Goal: Check status

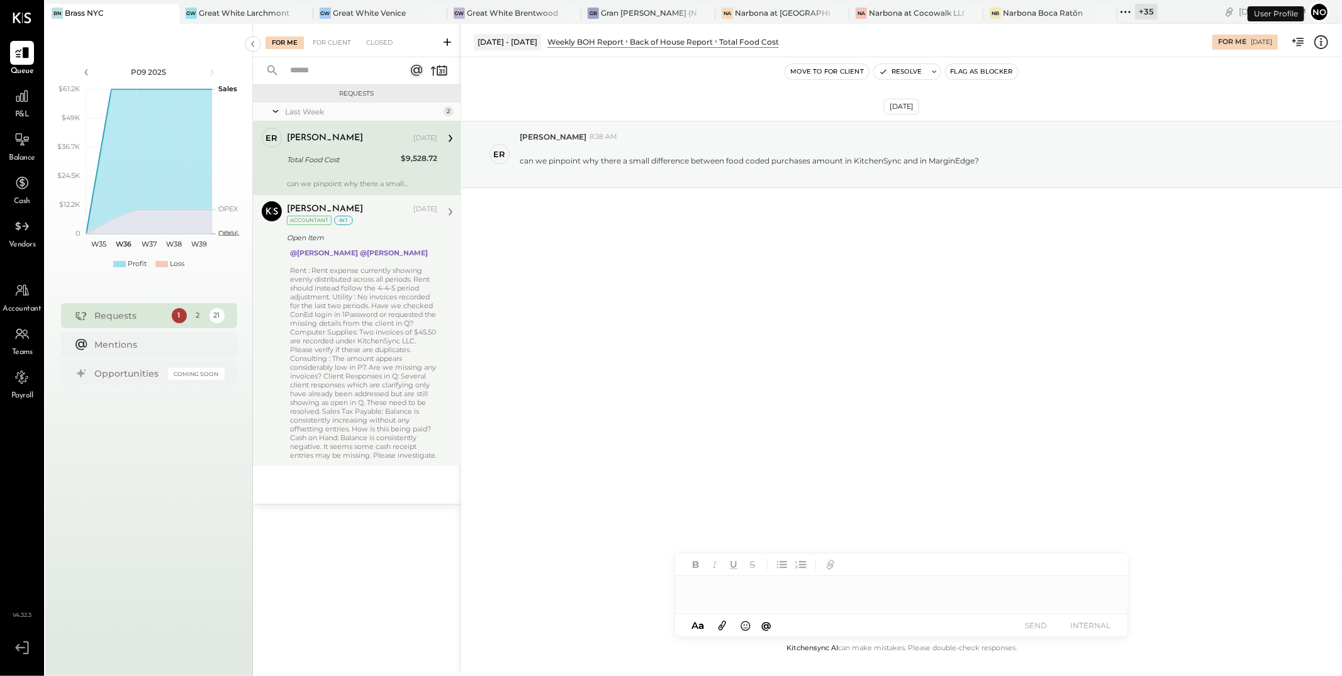
click at [364, 342] on div "Rent : Rent expense currently showing evenly distributed across all periods. Re…" at bounding box center [363, 363] width 147 height 194
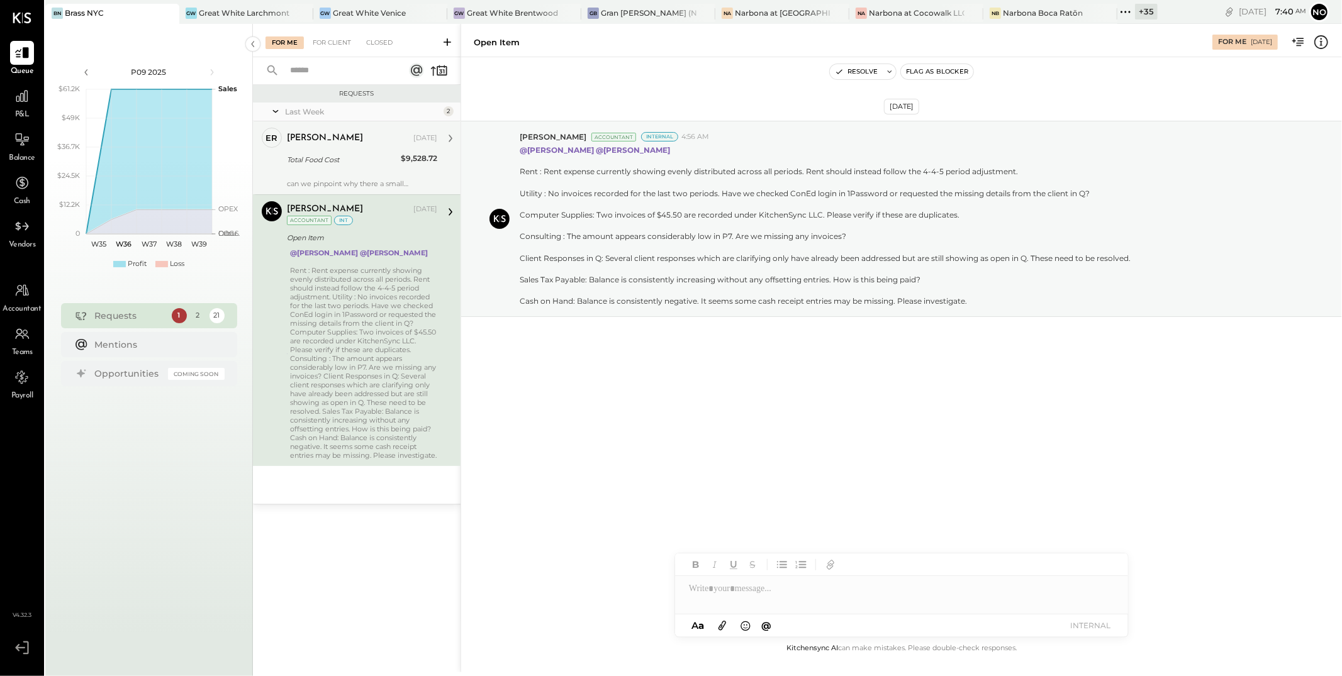
click at [342, 140] on div "[PERSON_NAME]" at bounding box center [349, 138] width 124 height 13
